Goal: Check status

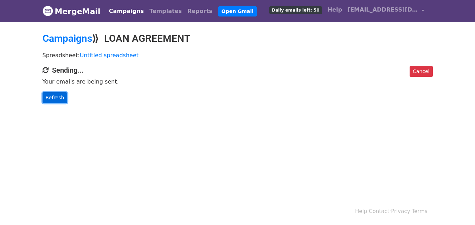
click at [62, 101] on link "Refresh" at bounding box center [55, 97] width 25 height 11
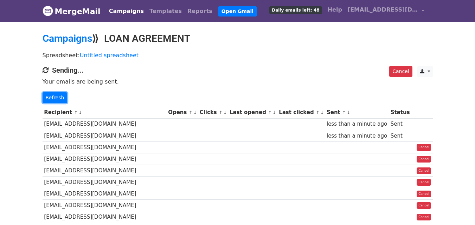
click at [62, 101] on link "Refresh" at bounding box center [55, 97] width 25 height 11
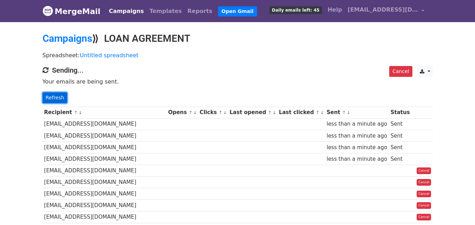
click at [55, 93] on link "Refresh" at bounding box center [55, 97] width 25 height 11
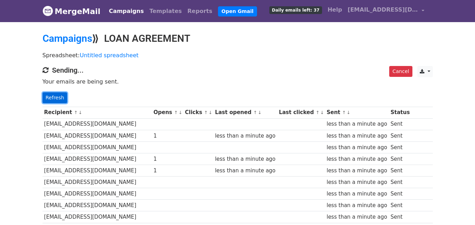
click at [49, 95] on link "Refresh" at bounding box center [55, 97] width 25 height 11
click at [59, 99] on link "Refresh" at bounding box center [55, 97] width 25 height 11
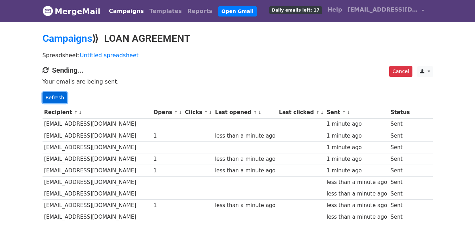
click at [58, 97] on link "Refresh" at bounding box center [55, 97] width 25 height 11
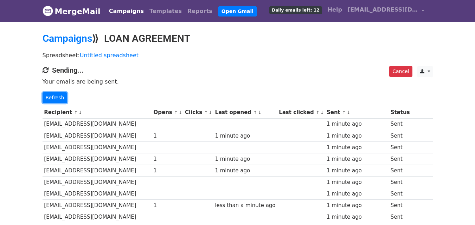
click at [58, 97] on link "Refresh" at bounding box center [55, 97] width 25 height 11
click at [55, 99] on link "Refresh" at bounding box center [55, 97] width 25 height 11
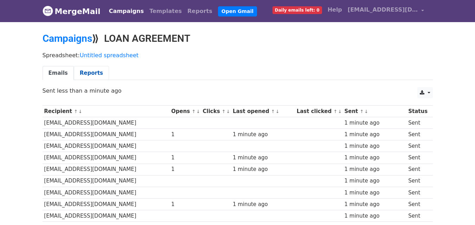
click at [90, 74] on link "Reports" at bounding box center [91, 73] width 35 height 14
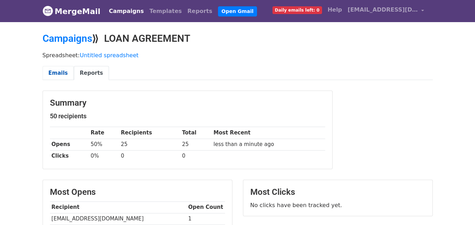
click at [62, 77] on link "Emails" at bounding box center [58, 73] width 31 height 14
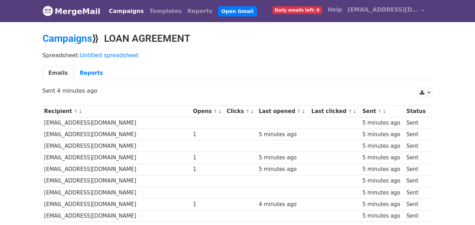
click at [86, 71] on link "Reports" at bounding box center [91, 73] width 35 height 14
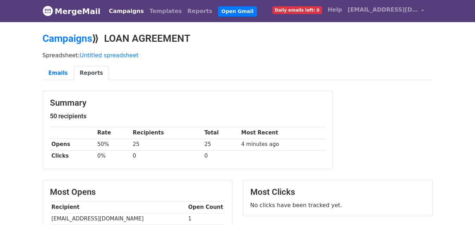
click at [86, 71] on link "Reports" at bounding box center [91, 73] width 35 height 14
click at [53, 73] on link "Emails" at bounding box center [58, 73] width 31 height 14
